Goal: Navigation & Orientation: Find specific page/section

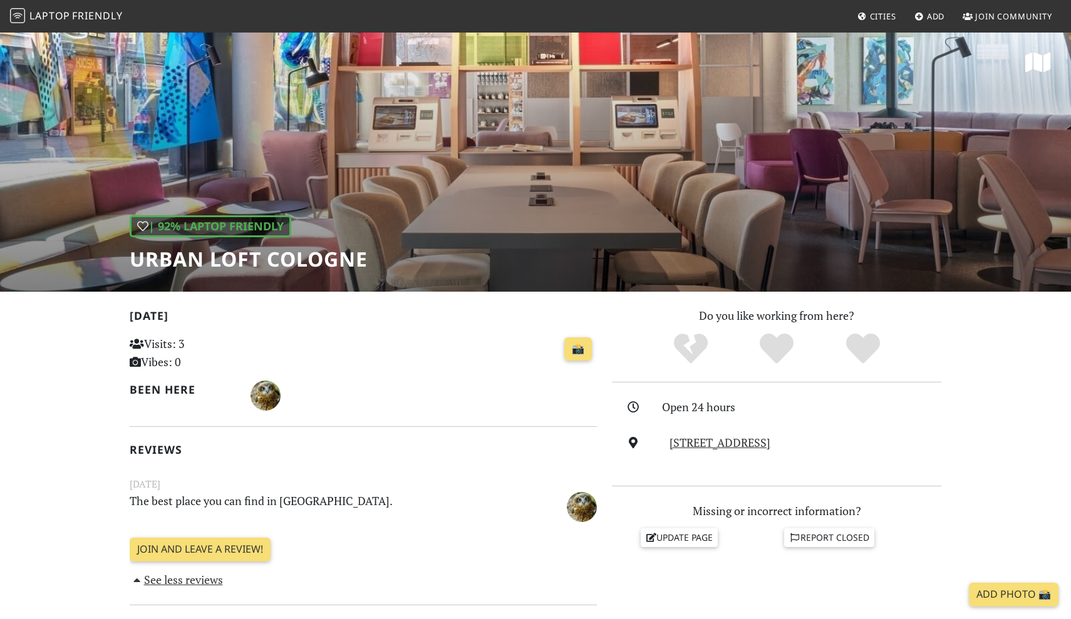
click at [102, 16] on span "Friendly" at bounding box center [97, 16] width 50 height 14
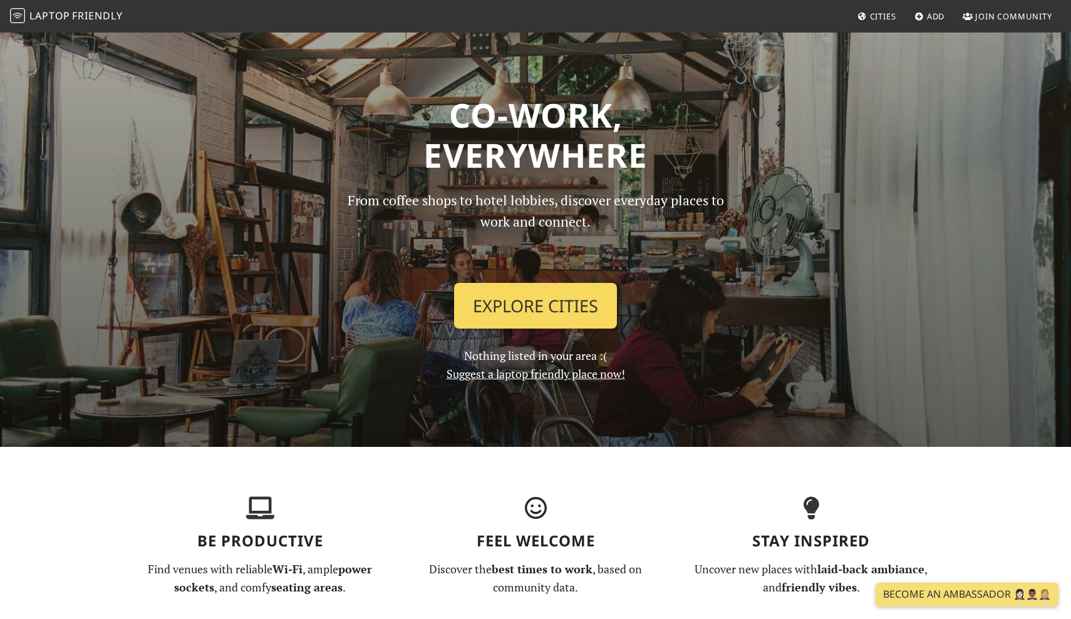
click at [541, 309] on link "Explore Cities" at bounding box center [535, 306] width 163 height 46
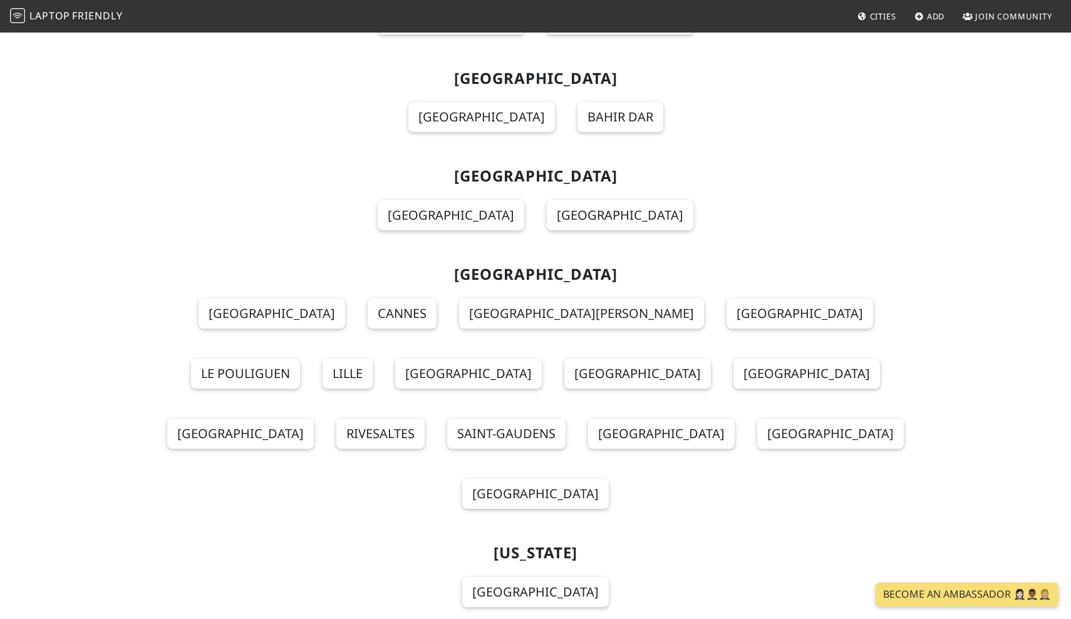
scroll to position [3907, 0]
